Goal: Information Seeking & Learning: Learn about a topic

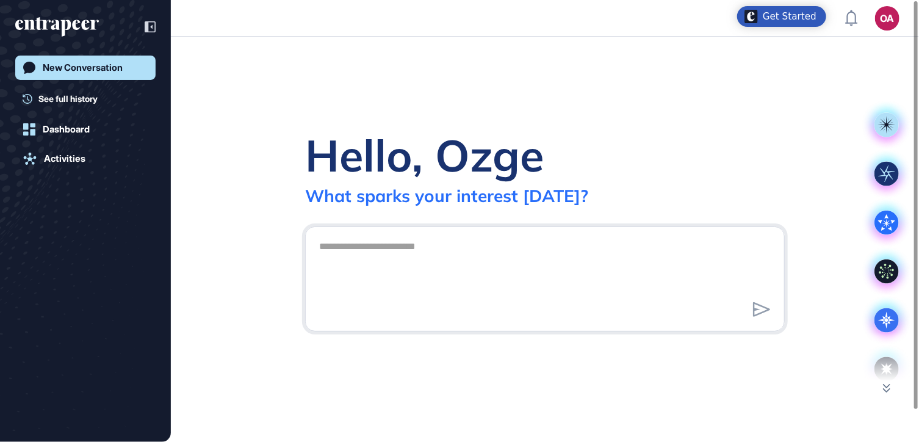
click at [627, 380] on div "Hello, Ozge What sparks your interest today?" at bounding box center [545, 239] width 748 height 405
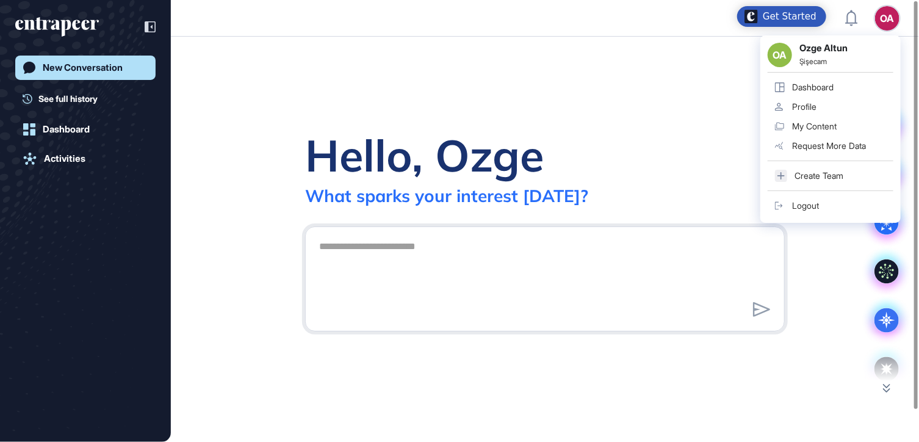
click at [683, 146] on div "Hello, Ozge What sparks your interest today?" at bounding box center [545, 167] width 480 height 79
click at [798, 107] on div "Profile" at bounding box center [804, 107] width 24 height 10
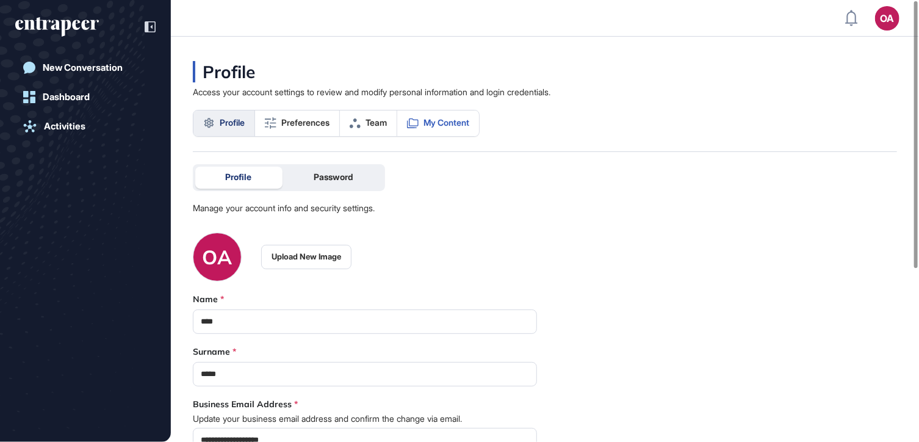
click at [440, 129] on link "My Content" at bounding box center [438, 123] width 82 height 26
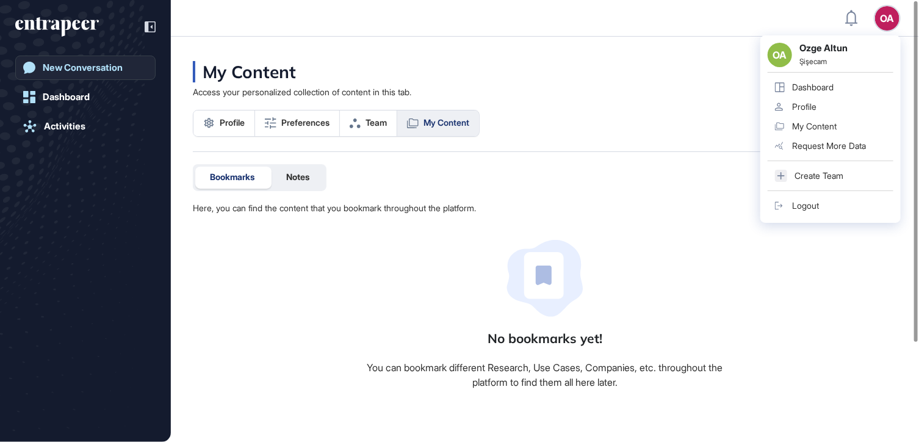
click at [111, 60] on link "New Conversation" at bounding box center [85, 68] width 140 height 24
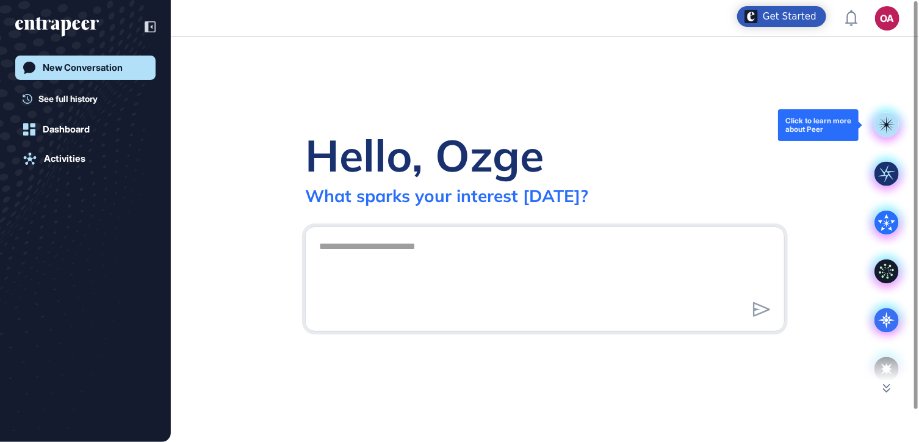
click at [891, 124] on rect at bounding box center [886, 125] width 24 height 24
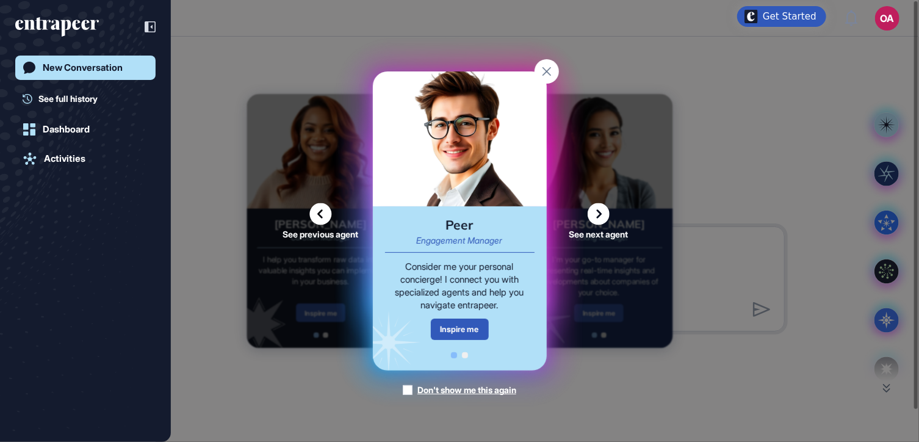
click at [606, 207] on icon at bounding box center [598, 214] width 22 height 22
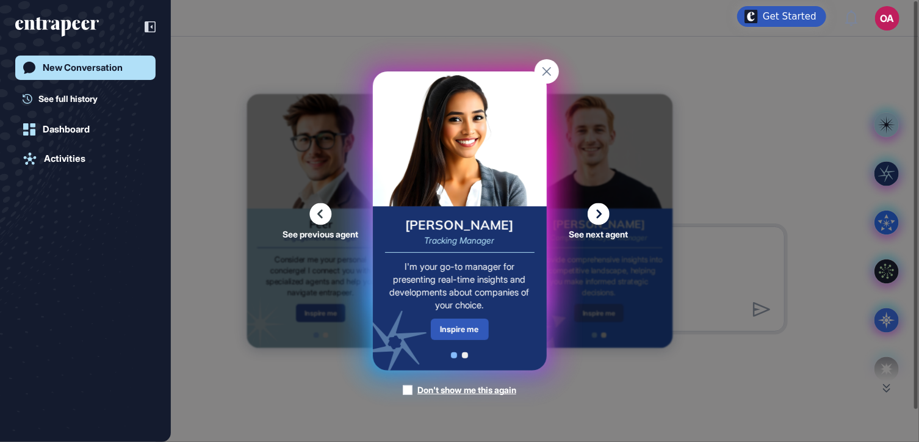
click at [595, 221] on icon at bounding box center [598, 214] width 22 height 22
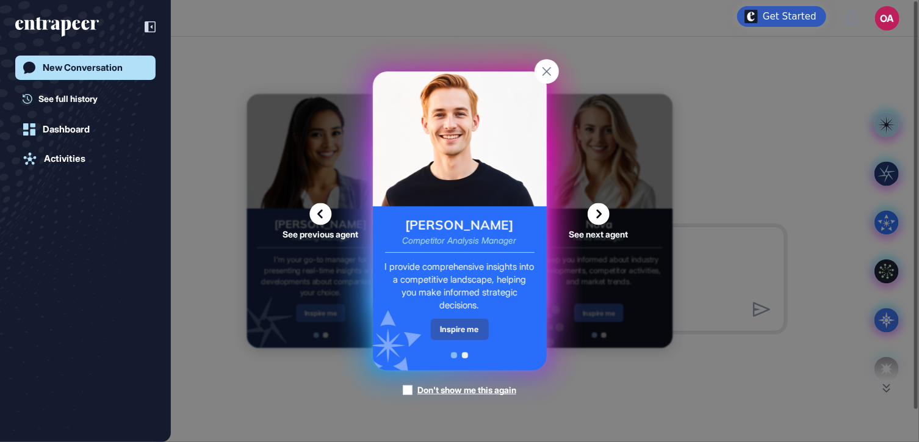
click at [595, 212] on icon at bounding box center [598, 214] width 22 height 22
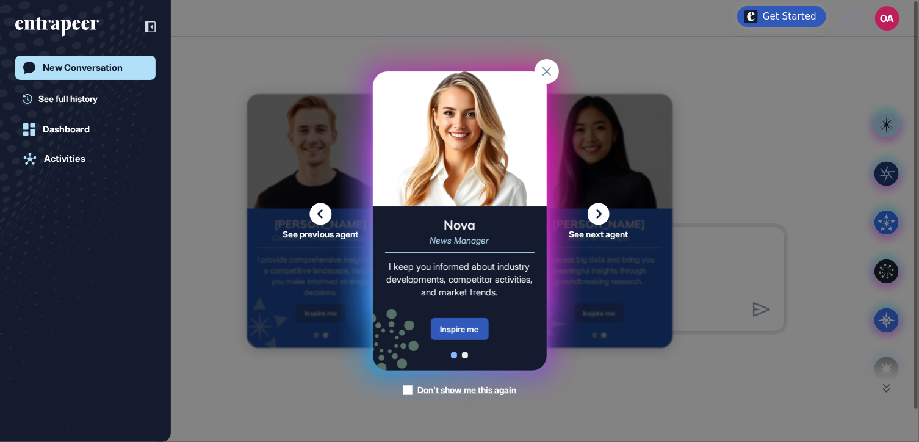
click at [602, 213] on icon at bounding box center [598, 214] width 22 height 22
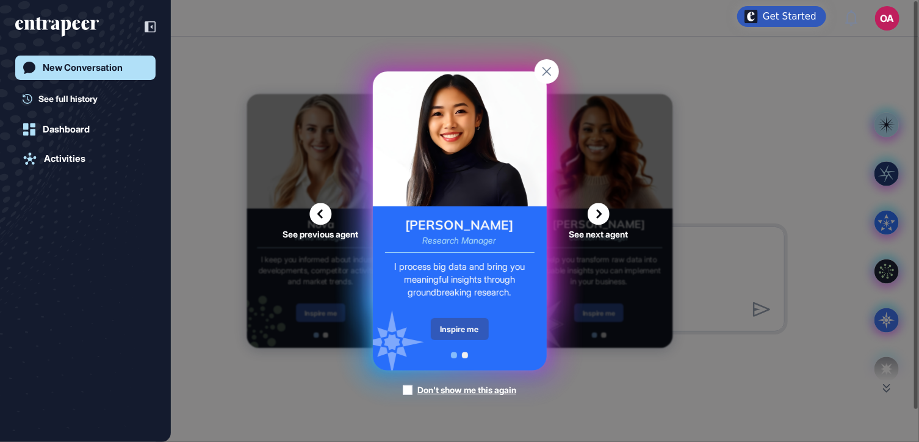
click at [606, 219] on icon at bounding box center [598, 214] width 22 height 22
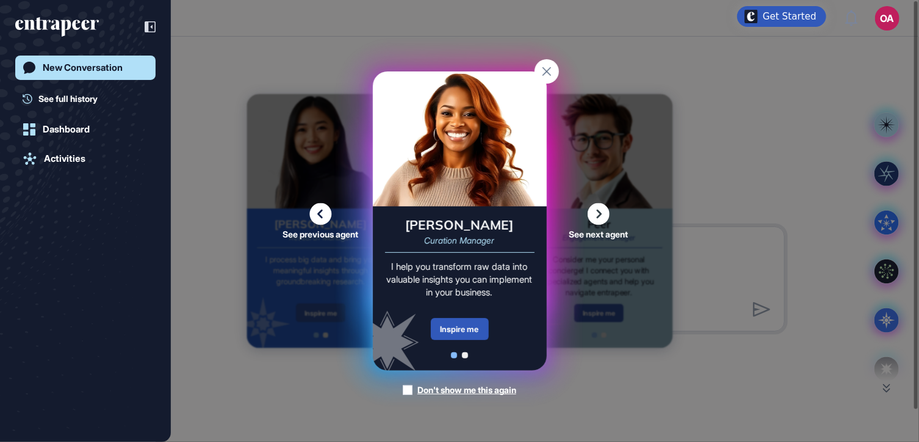
click at [550, 71] on rect at bounding box center [546, 71] width 24 height 24
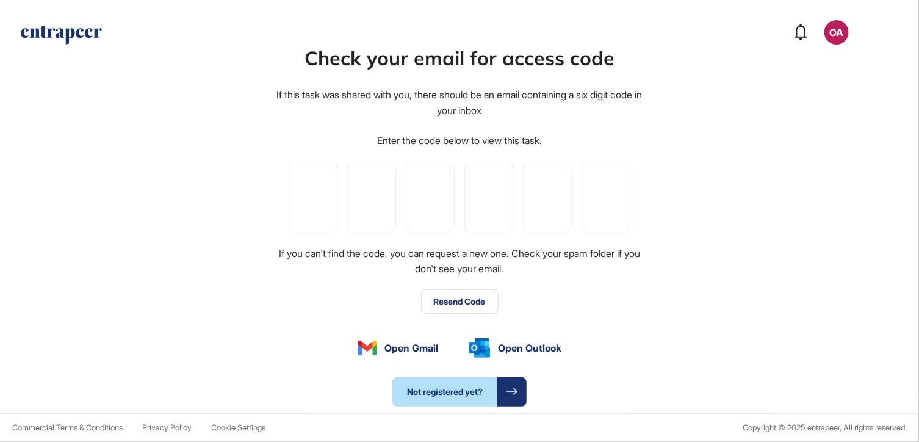
type input "*"
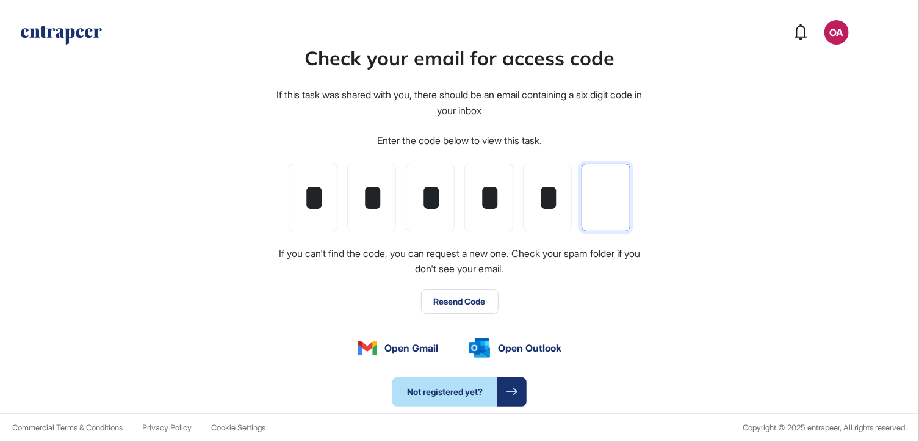
type input "*"
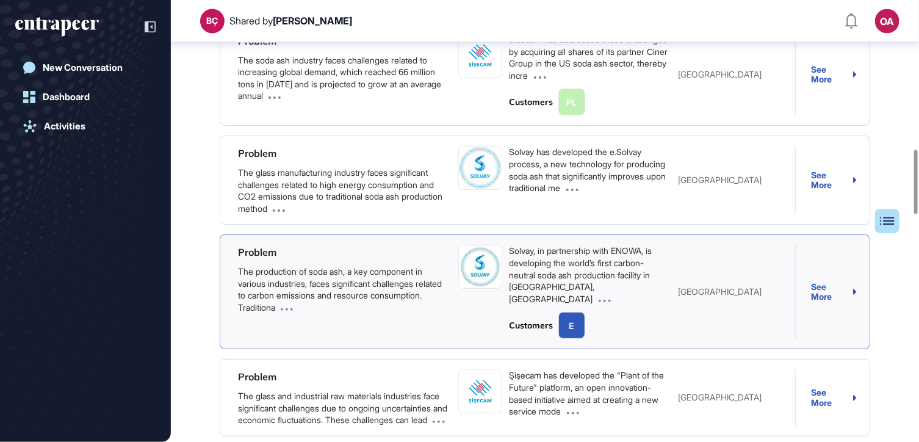
scroll to position [1042, 0]
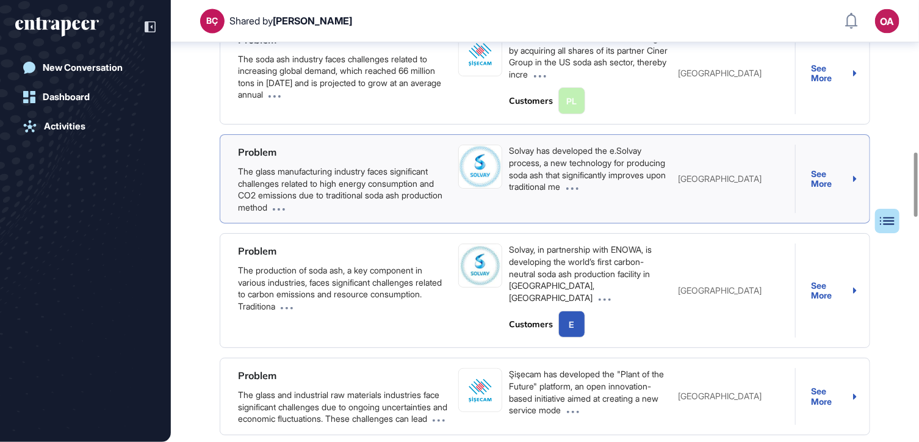
click at [857, 188] on div "Problem The glass manufacturing industry faces significant challenges related t…" at bounding box center [545, 178] width 650 height 89
click at [851, 188] on div "See More" at bounding box center [834, 179] width 46 height 20
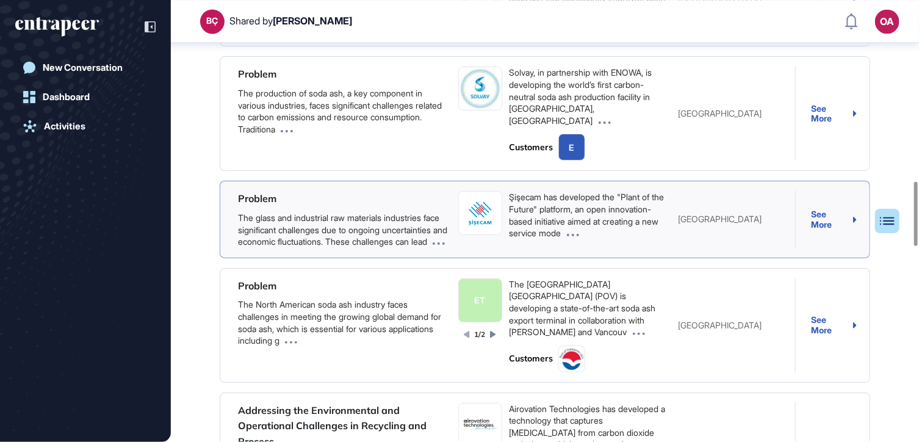
scroll to position [1243, 0]
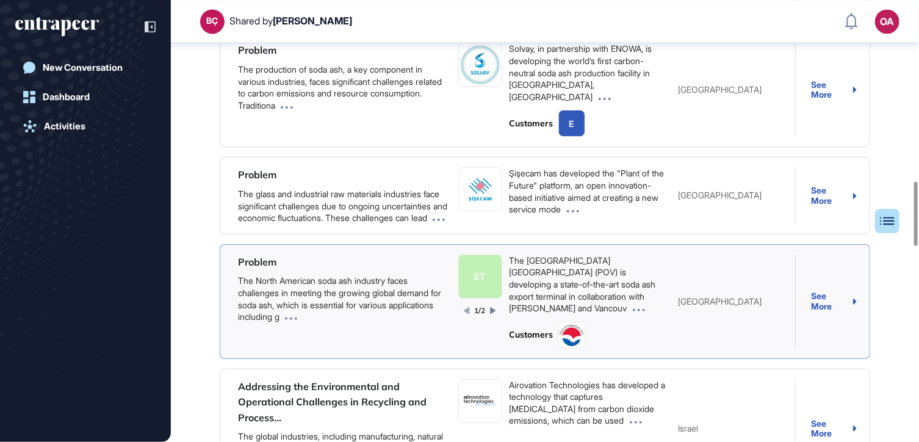
click at [493, 314] on icon at bounding box center [492, 310] width 5 height 7
click at [467, 314] on div "2/2" at bounding box center [480, 311] width 32 height 10
click at [467, 314] on icon at bounding box center [466, 310] width 5 height 7
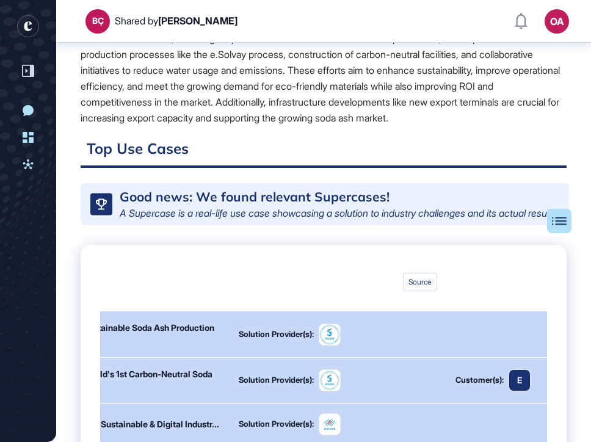
scroll to position [337, 163]
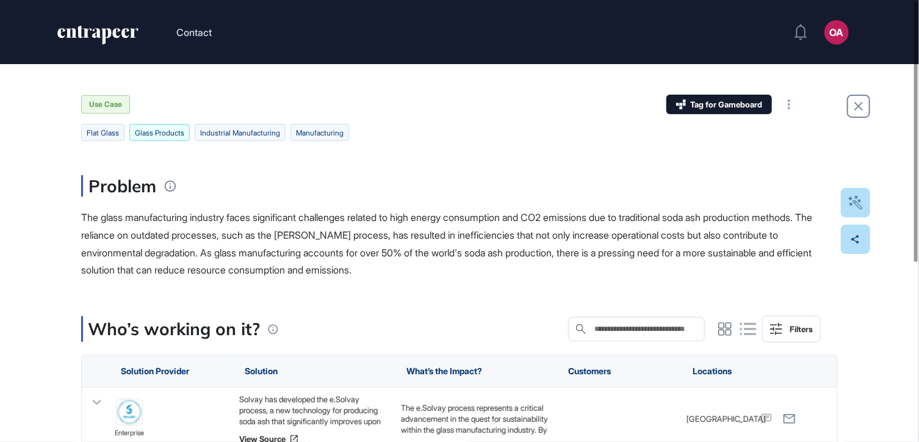
click at [195, 136] on li "glass products" at bounding box center [240, 132] width 91 height 17
